Goal: Task Accomplishment & Management: Use online tool/utility

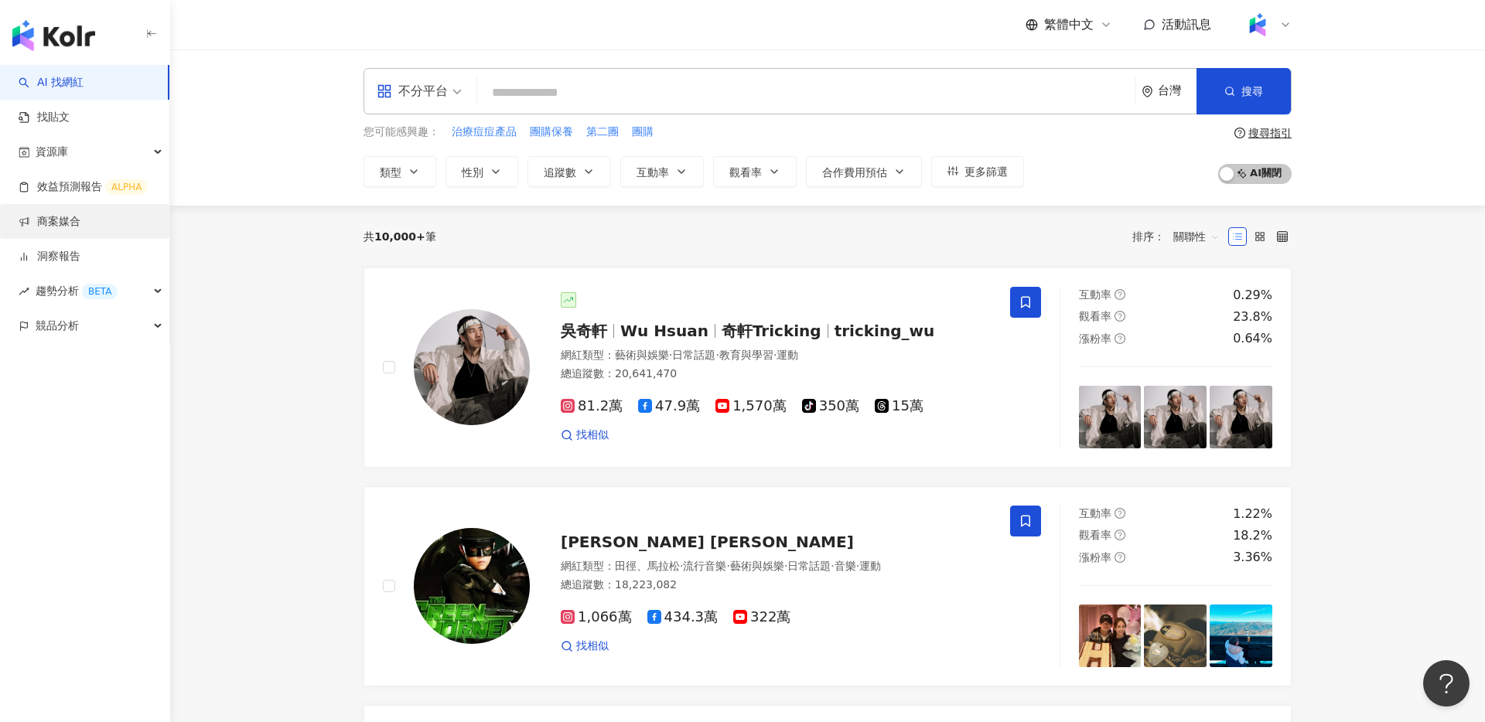
click at [67, 230] on link "商案媒合" at bounding box center [50, 221] width 62 height 15
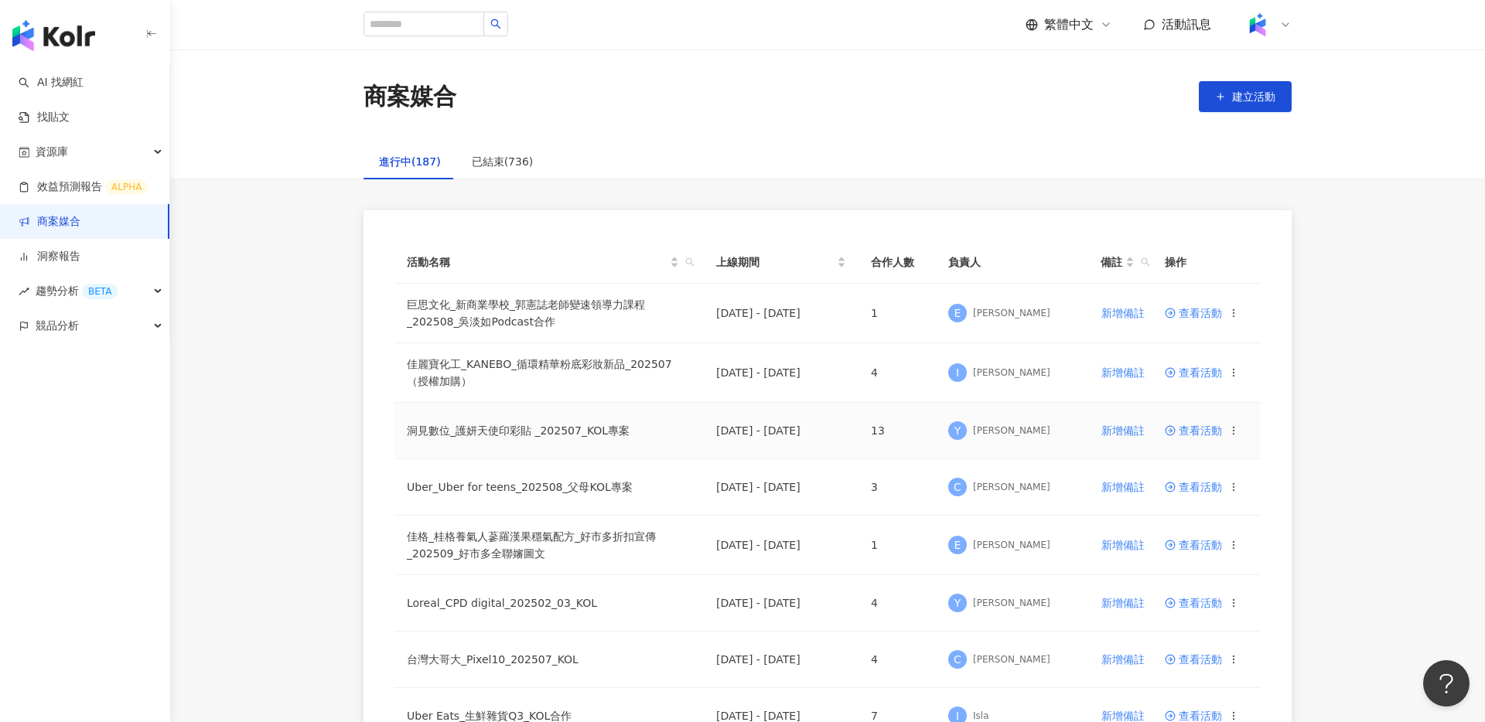
scroll to position [37, 0]
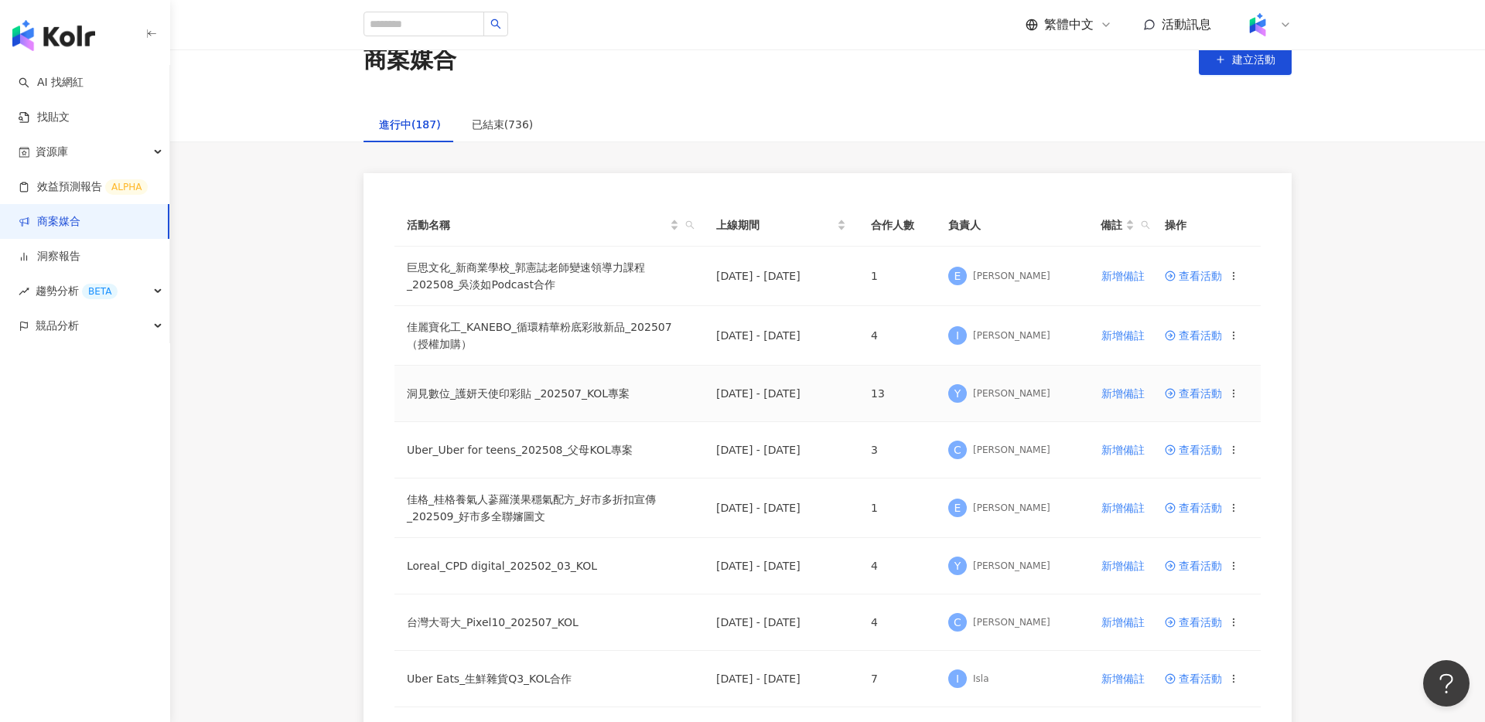
click at [1197, 394] on span "查看活動" at bounding box center [1193, 393] width 57 height 11
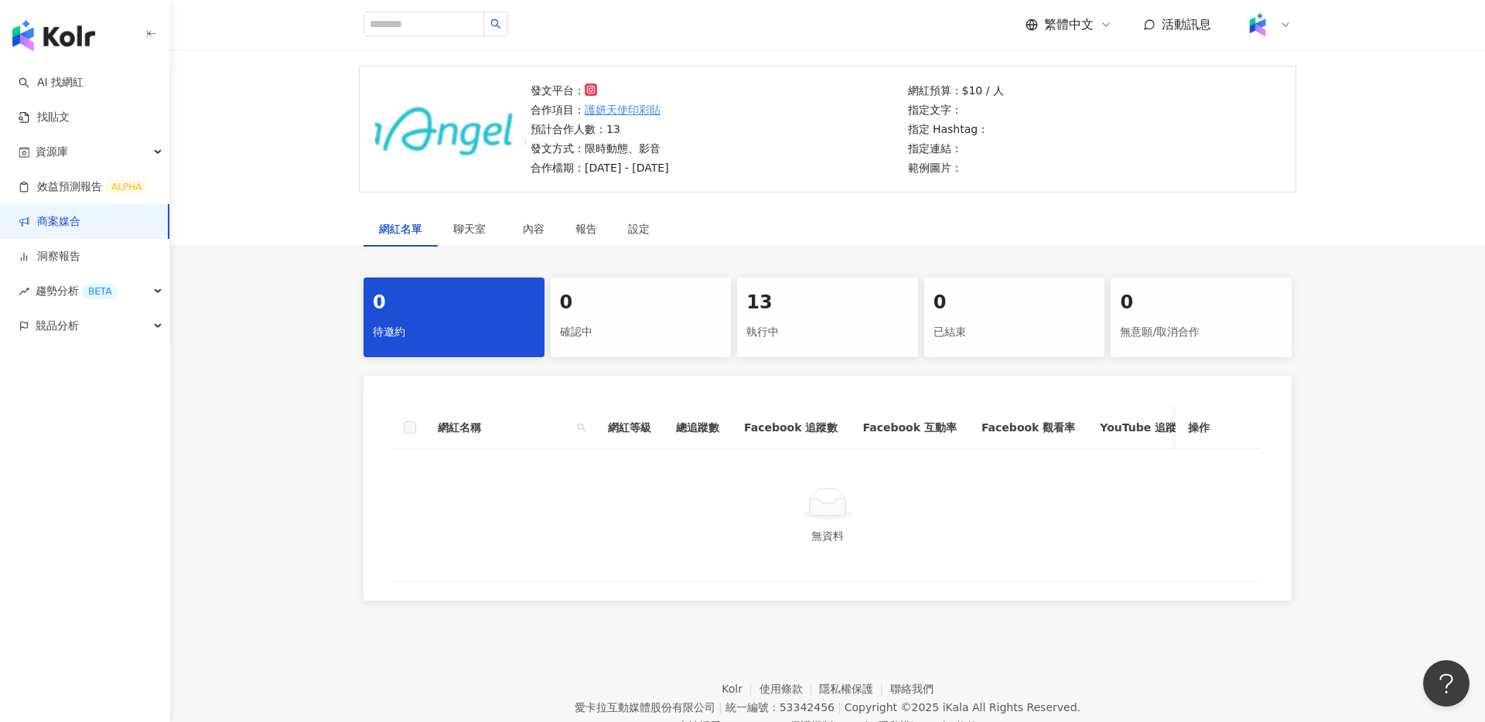
scroll to position [129, 0]
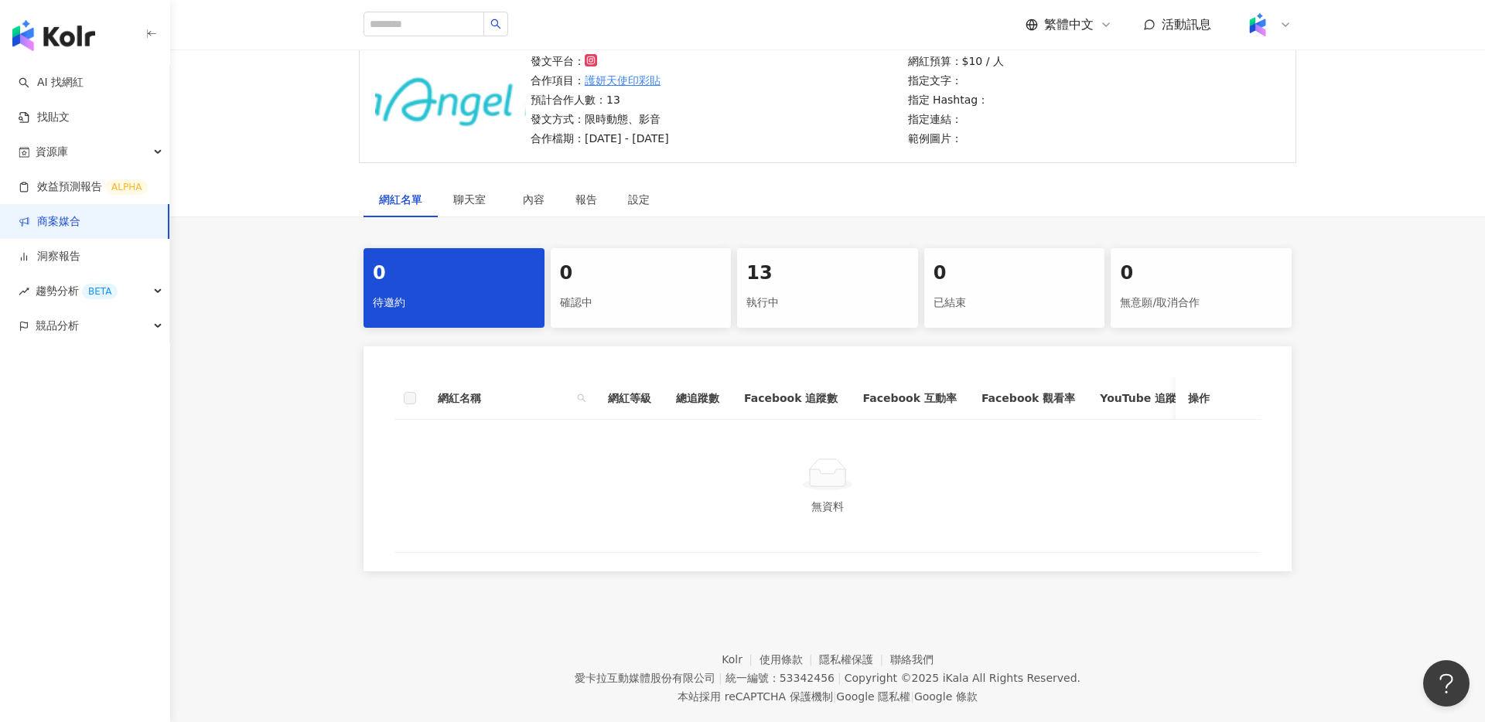
click at [824, 332] on div "0 待邀約 0 確認中 13 執行中 0 已結束 0 無意願/取消合作 網紅名稱 網紅等級 總追蹤數 Facebook 追蹤數 Facebook 互動率 Fa…" at bounding box center [828, 409] width 990 height 323
click at [808, 280] on div "13" at bounding box center [827, 274] width 162 height 26
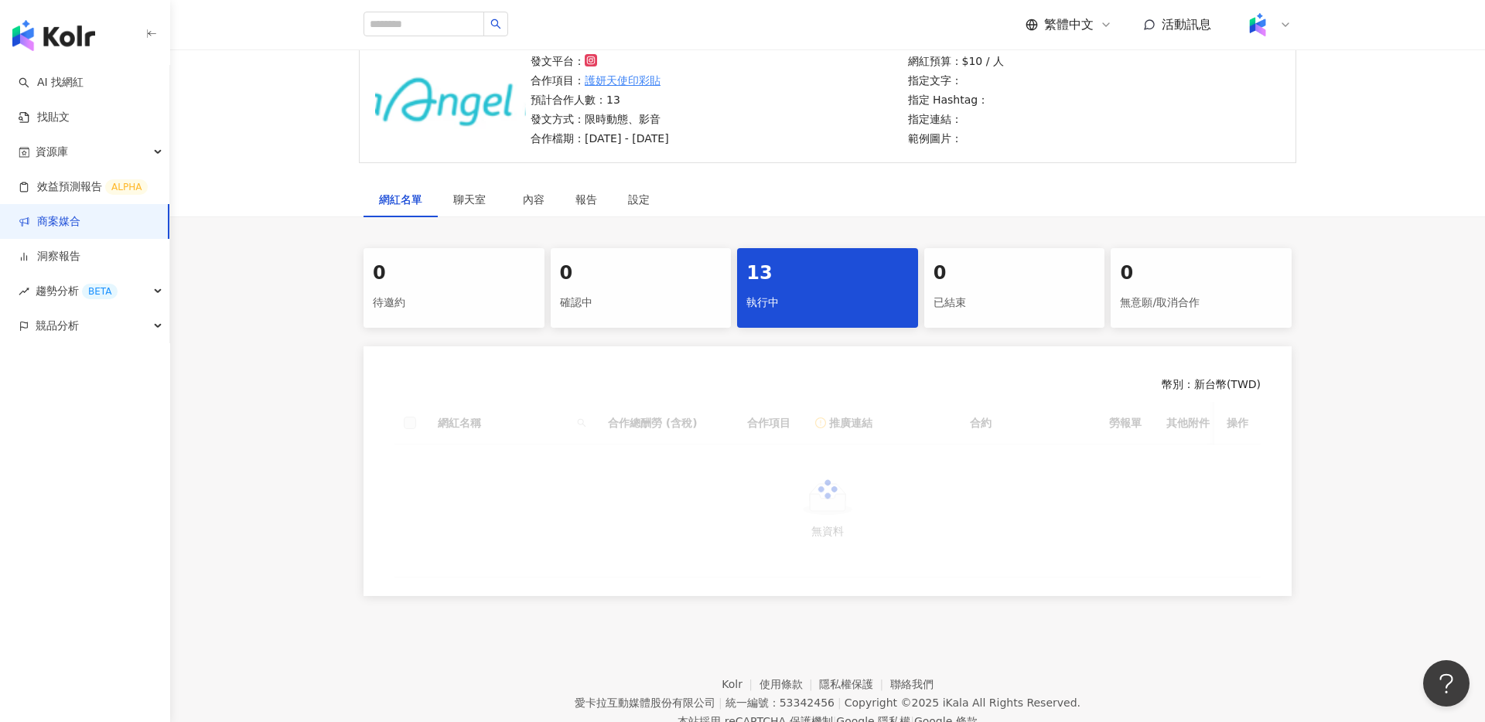
click at [80, 214] on link "商案媒合" at bounding box center [50, 221] width 62 height 15
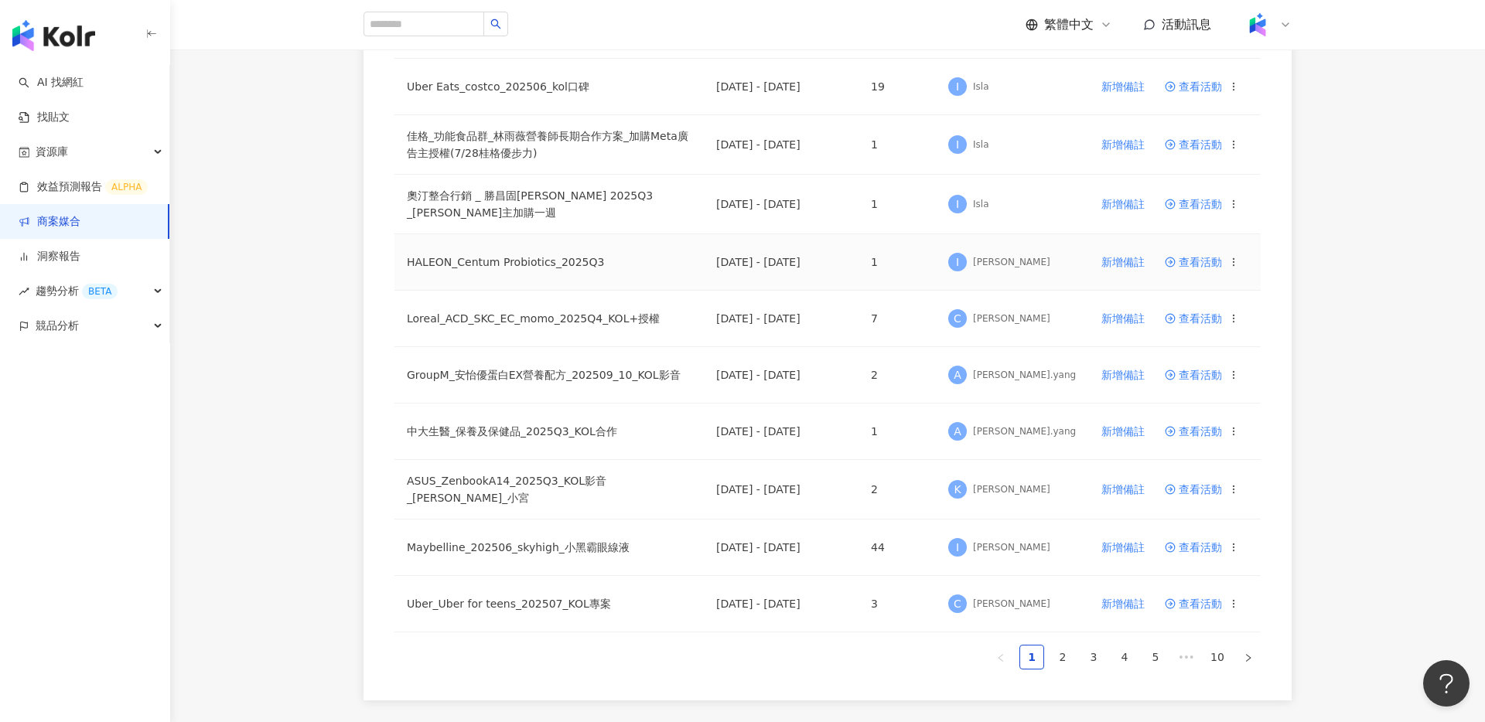
scroll to position [809, 0]
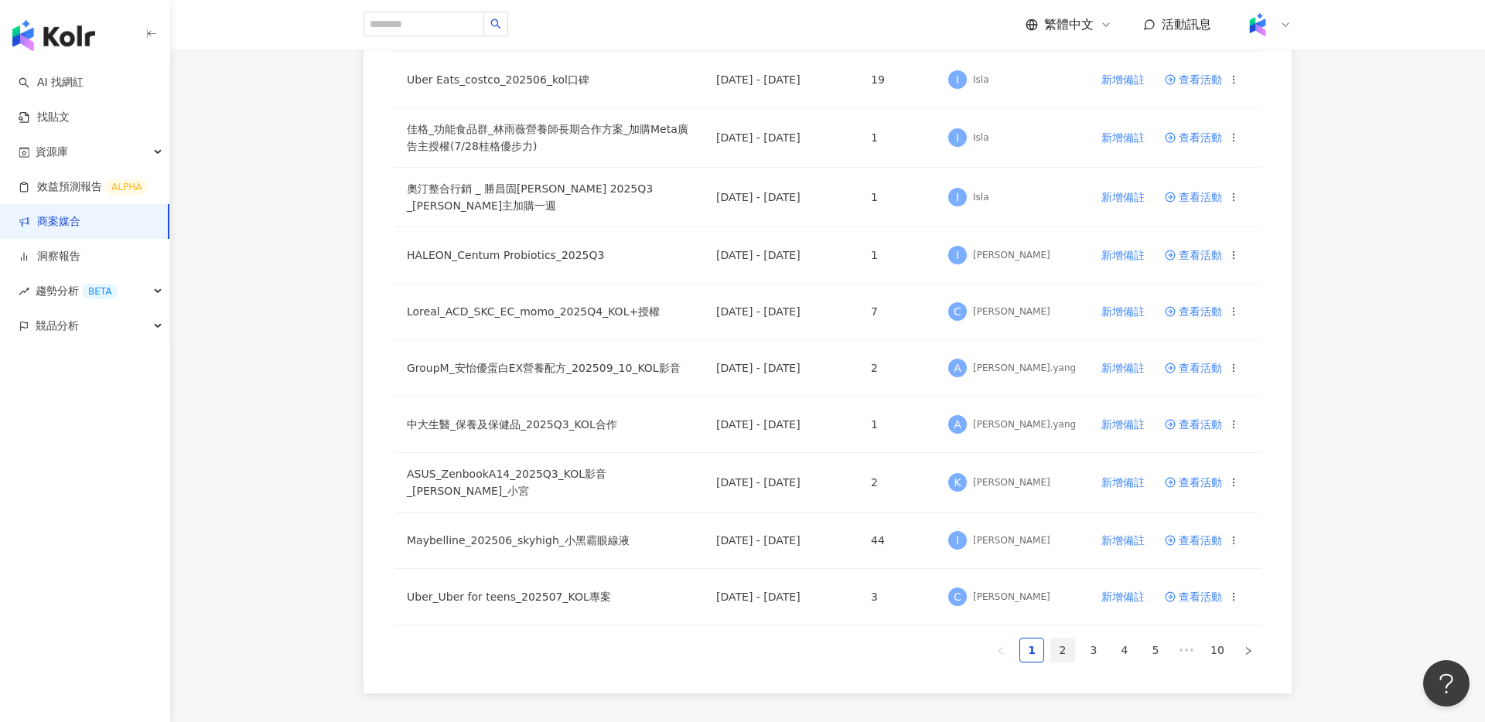
click at [1060, 647] on link "2" at bounding box center [1062, 650] width 23 height 23
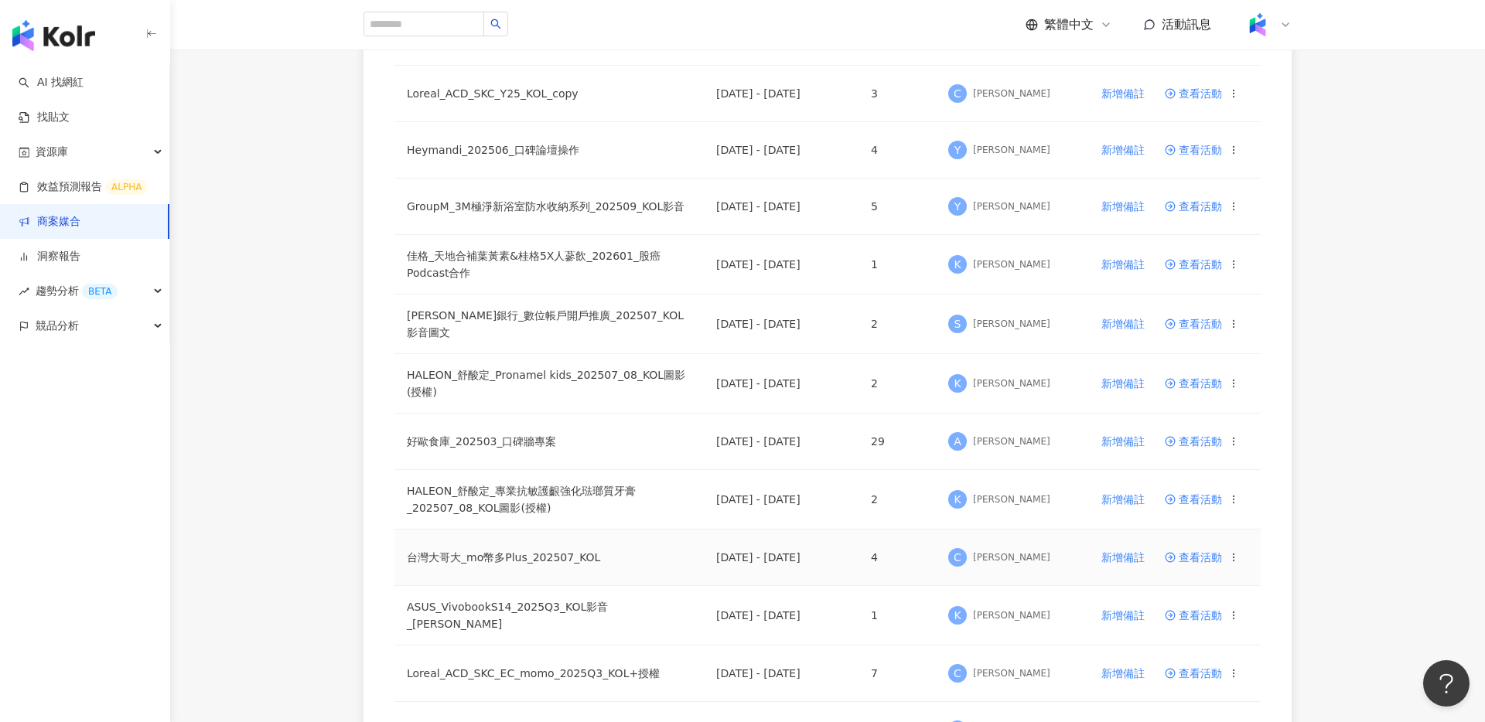
scroll to position [217, 0]
click at [1194, 203] on span "查看活動" at bounding box center [1193, 207] width 57 height 11
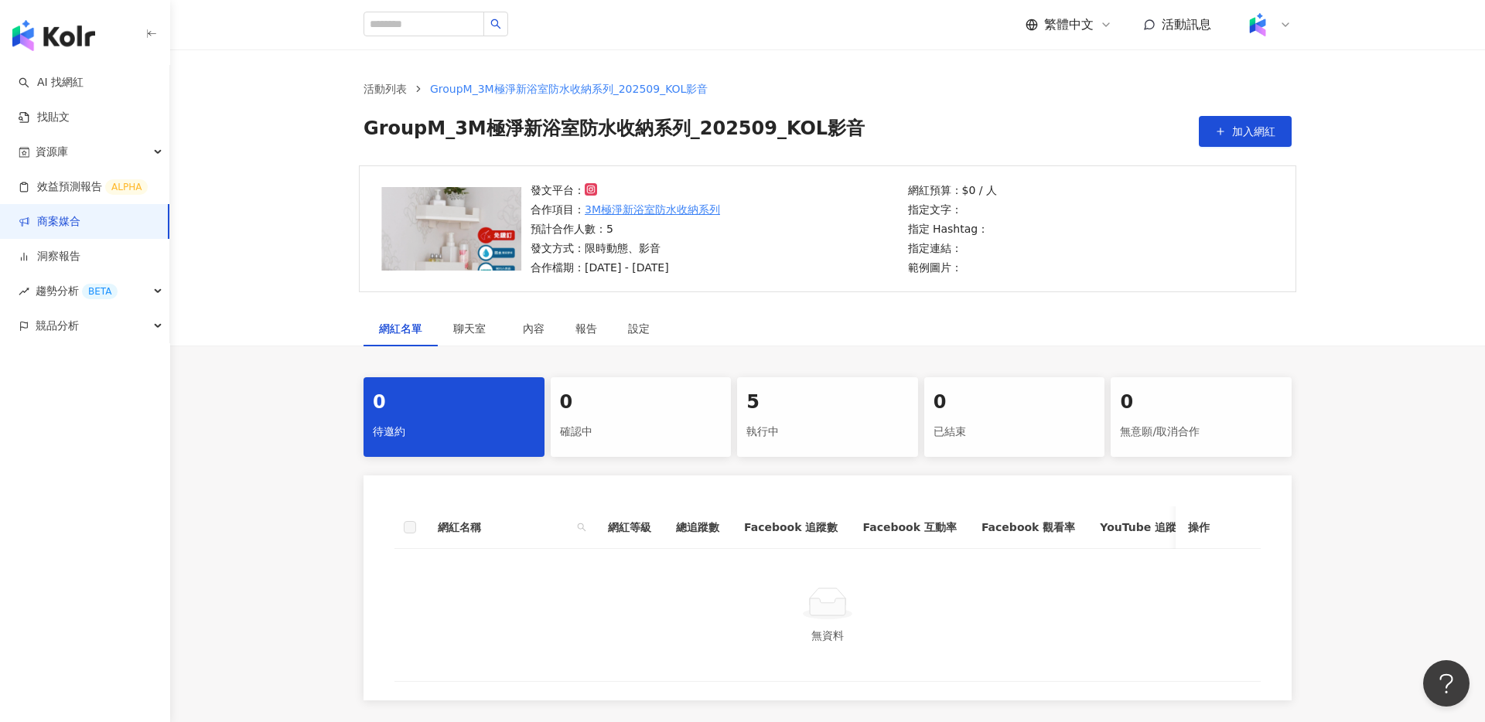
click at [811, 384] on div "5 執行中" at bounding box center [827, 417] width 181 height 80
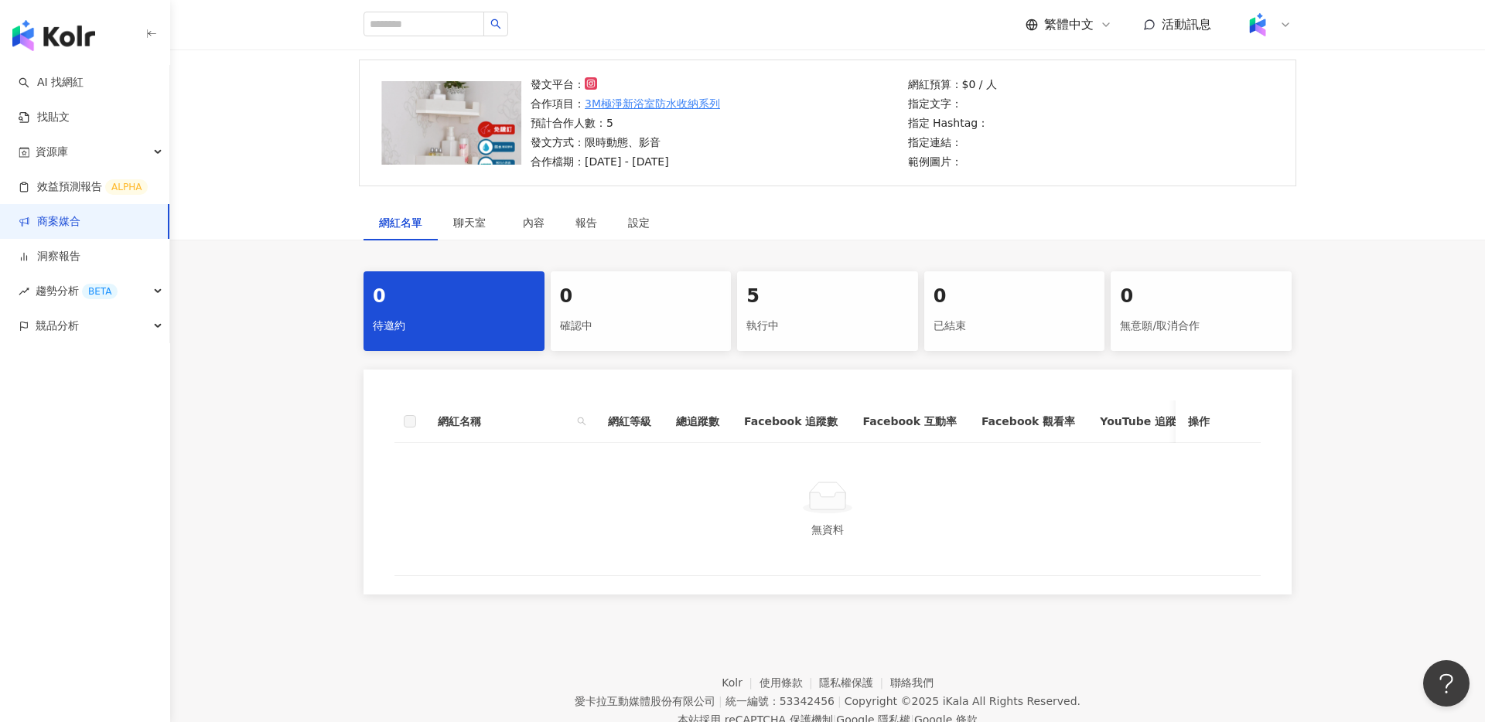
click at [791, 298] on div "5" at bounding box center [827, 297] width 162 height 26
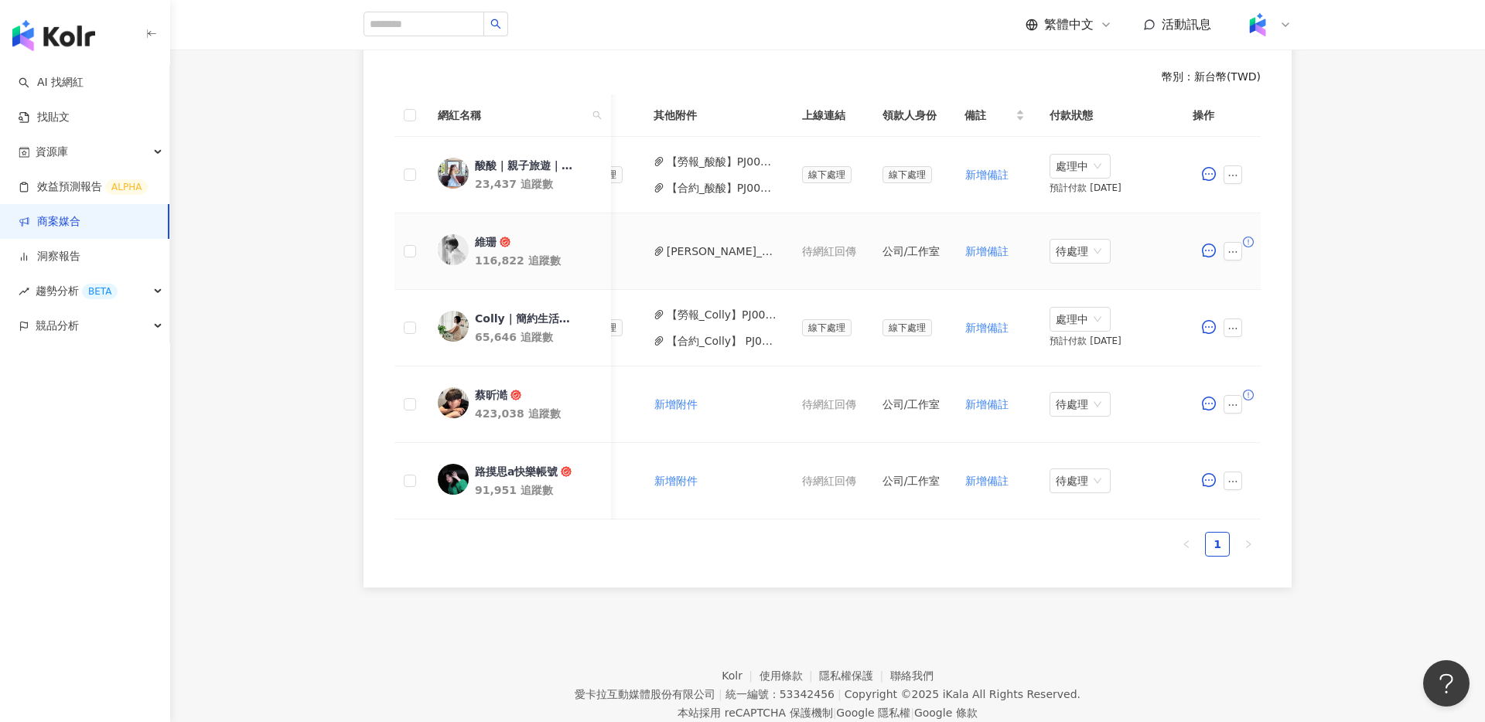
scroll to position [0, 643]
click at [1237, 254] on icon "ellipsis" at bounding box center [1233, 252] width 11 height 11
click at [1337, 277] on div "0 待邀約 0 確認中 5 執行中 0 已結束 0 無意願/取消合作 幣別 ： 新台幣 ( TWD ) 網紅名稱 合作總酬勞 (含稅) 合作項目 推廣連結 合…" at bounding box center [827, 263] width 1315 height 647
click at [1239, 402] on button "button" at bounding box center [1233, 404] width 19 height 19
click at [1331, 412] on div "0 待邀約 0 確認中 5 執行中 0 已結束 0 無意願/取消合作 幣別 ： 新台幣 ( TWD ) 網紅名稱 合作總酬勞 (含稅) 合作項目 推廣連結 合…" at bounding box center [827, 263] width 1315 height 647
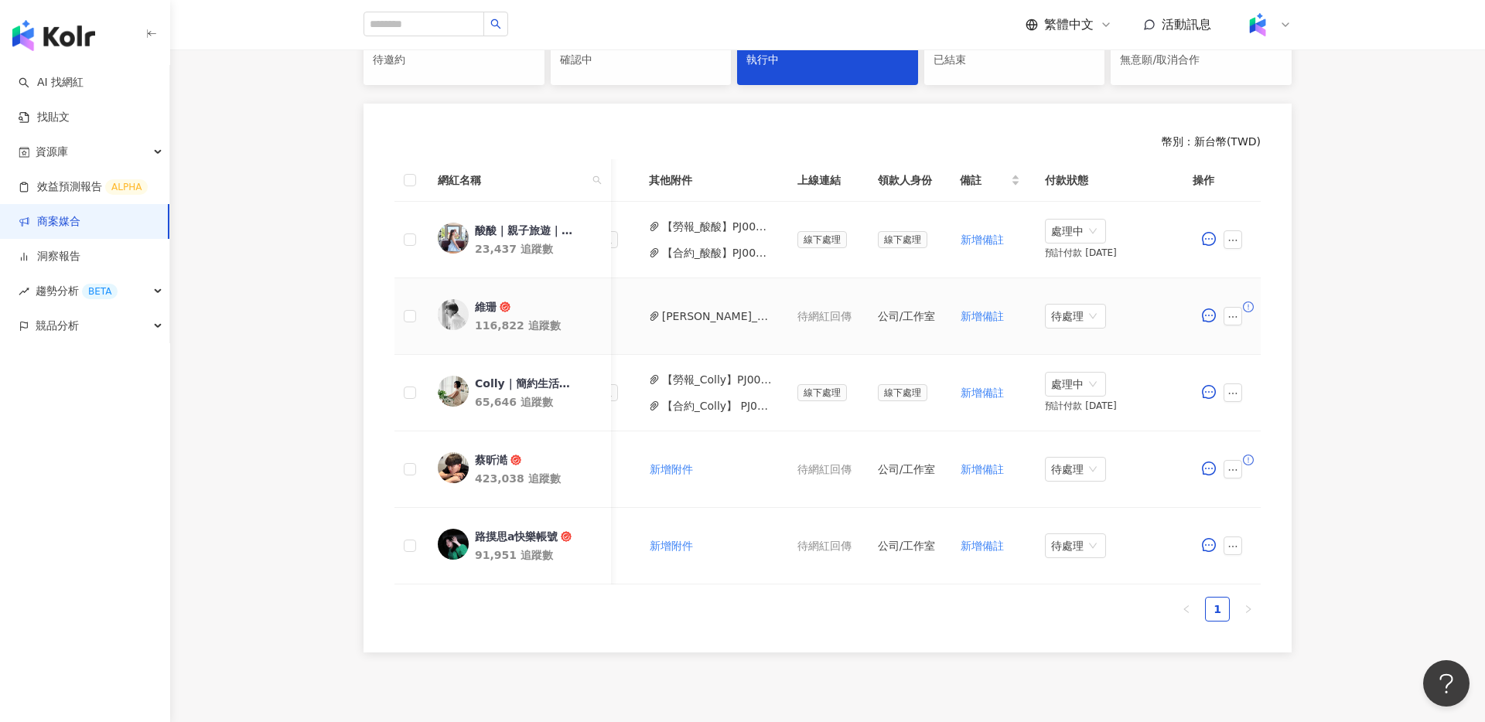
click at [693, 316] on button "[PERSON_NAME]_合作委刊單_-_3M.pdf" at bounding box center [717, 316] width 111 height 17
